Goal: Find specific page/section

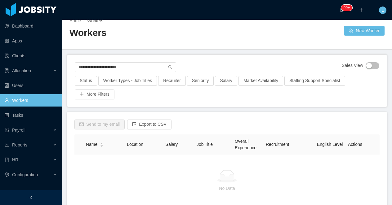
scroll to position [6, 0]
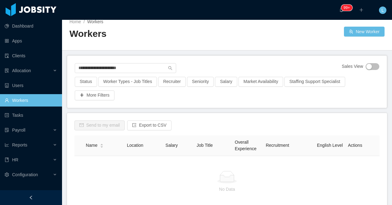
drag, startPoint x: 147, startPoint y: 70, endPoint x: 65, endPoint y: 68, distance: 82.1
click at [65, 68] on main "**********" at bounding box center [227, 106] width 330 height 185
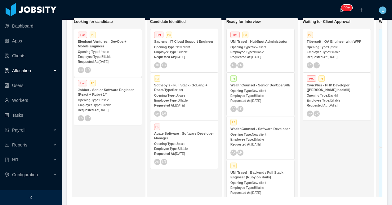
scroll to position [0, 82]
click at [174, 146] on strong "Opening Type:" at bounding box center [164, 143] width 21 height 3
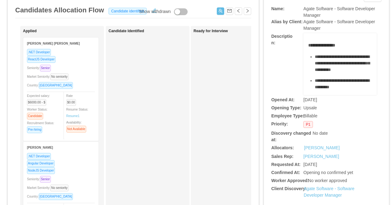
scroll to position [41, 0]
